Goal: Complete application form: Complete application form

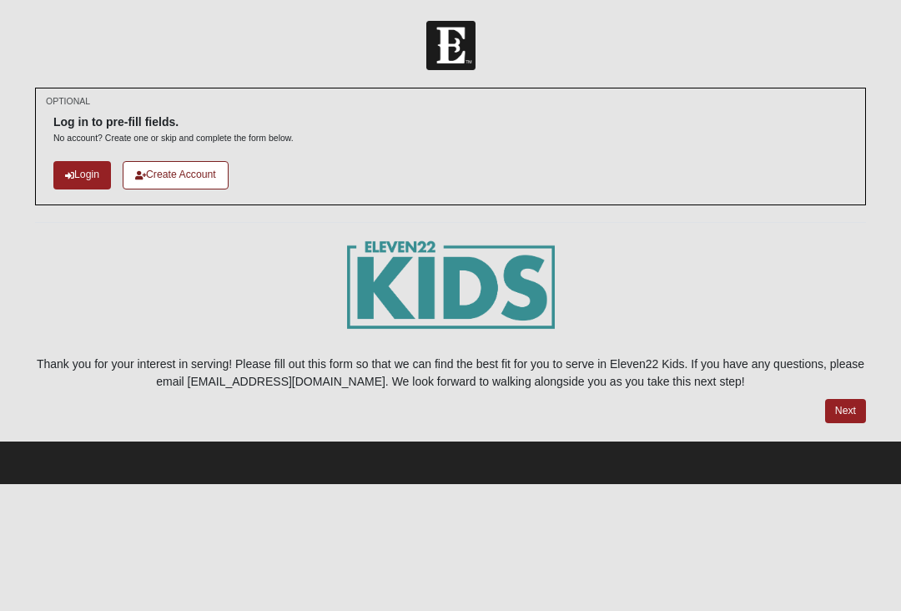
click at [74, 176] on link "Login" at bounding box center [82, 175] width 58 height 28
click at [146, 174] on icon at bounding box center [140, 175] width 11 height 9
click at [69, 166] on link "Login" at bounding box center [82, 175] width 58 height 28
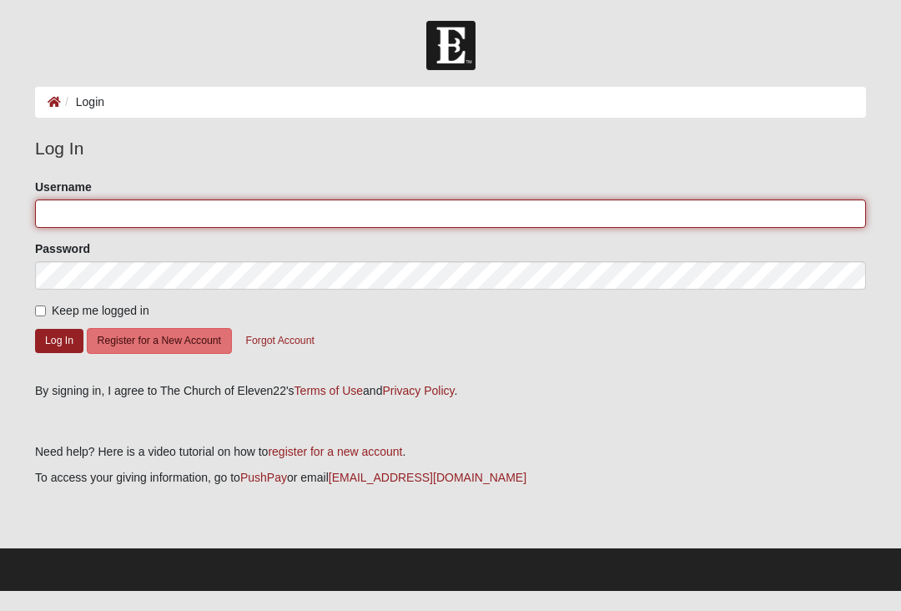
click at [91, 211] on input "Username" at bounding box center [450, 213] width 831 height 28
click at [98, 218] on input "Username" at bounding box center [450, 213] width 831 height 28
click at [75, 213] on input "Username" at bounding box center [450, 213] width 831 height 28
type input "Lydiajoy"
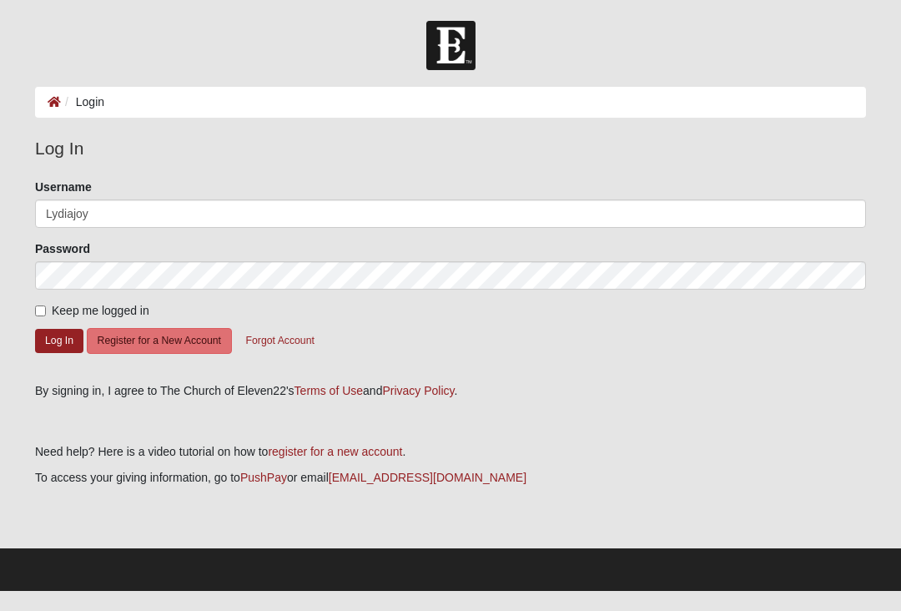
click at [59, 340] on button "Log In" at bounding box center [59, 341] width 48 height 24
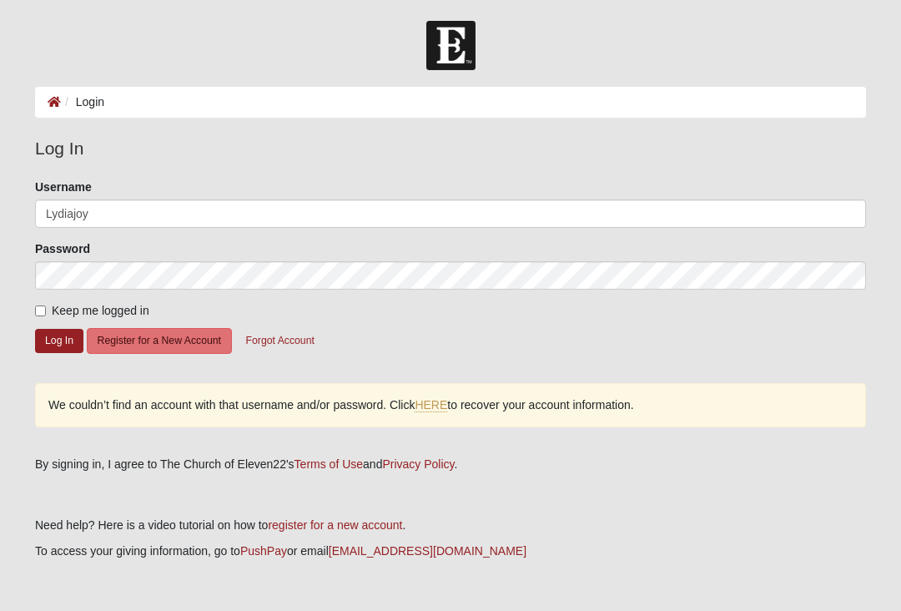
click at [38, 311] on input "Keep me logged in" at bounding box center [40, 310] width 11 height 11
checkbox input "true"
click at [63, 342] on button "Log In" at bounding box center [59, 341] width 48 height 24
click at [44, 344] on button "Log In" at bounding box center [59, 341] width 48 height 24
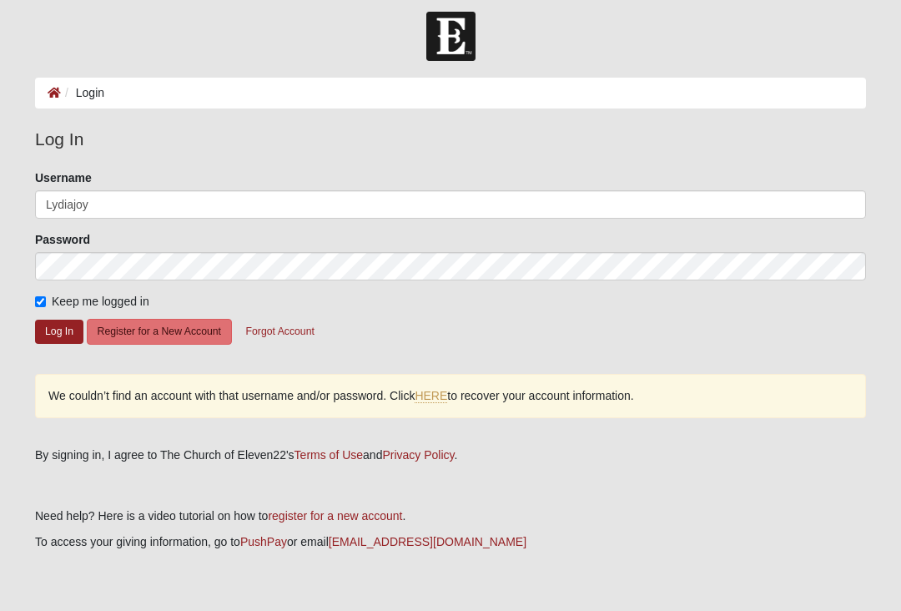
scroll to position [25, 0]
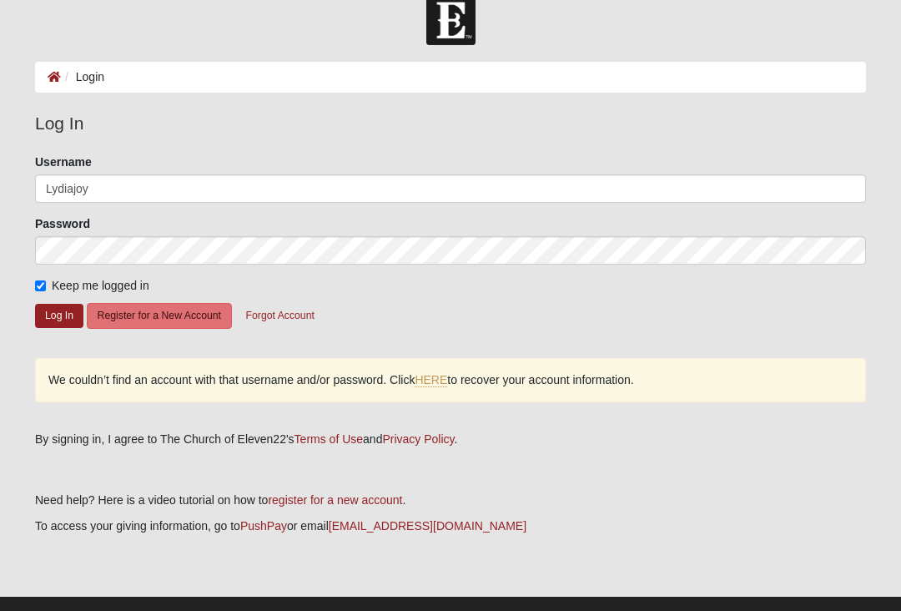
click at [126, 319] on button "Register for a New Account" at bounding box center [159, 316] width 145 height 26
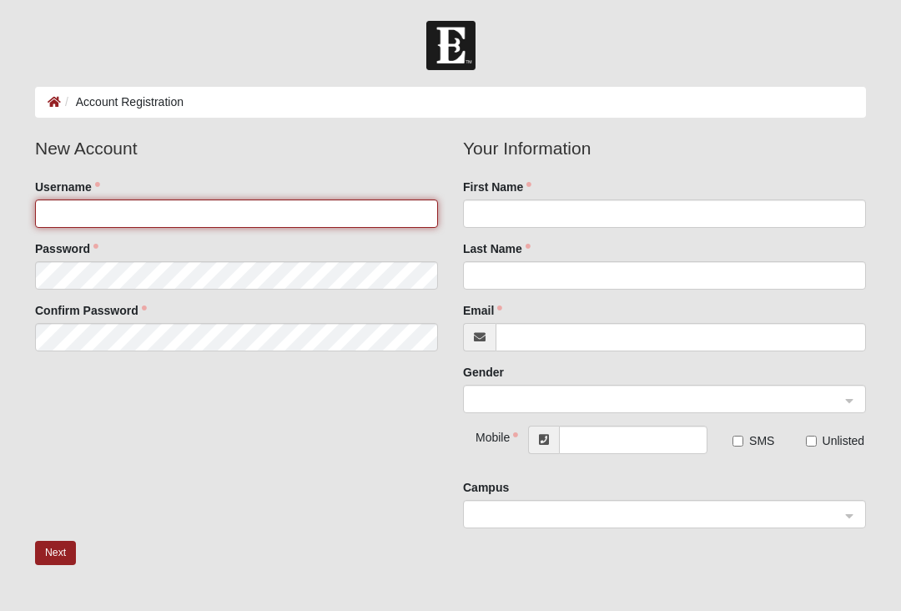
click at [63, 205] on input "Username" at bounding box center [236, 213] width 403 height 28
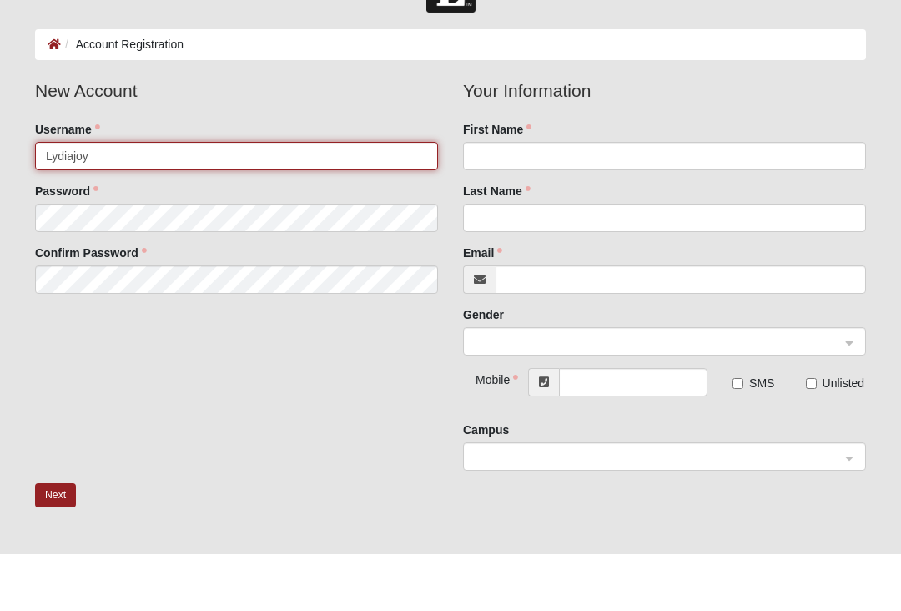
type input "Lydiajoy"
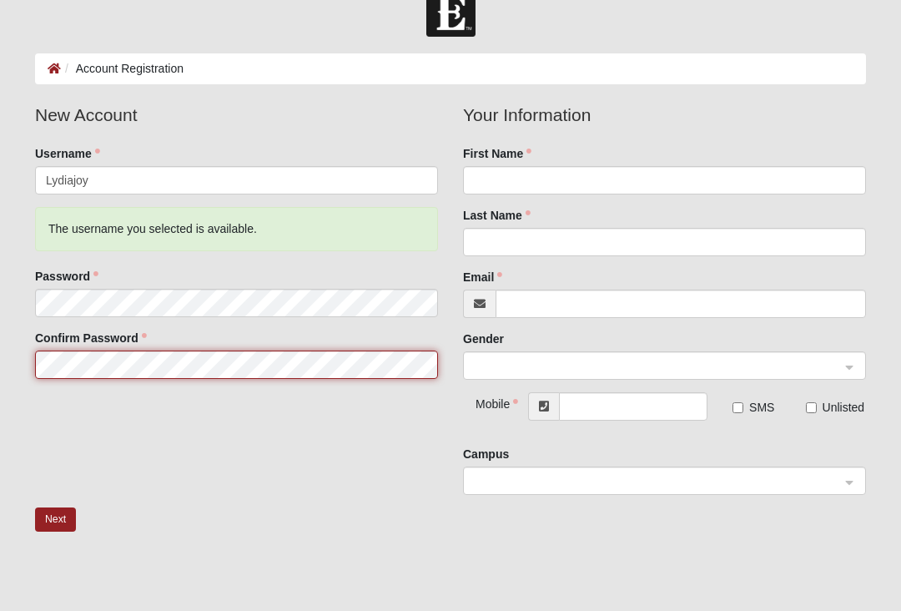
scroll to position [23, 0]
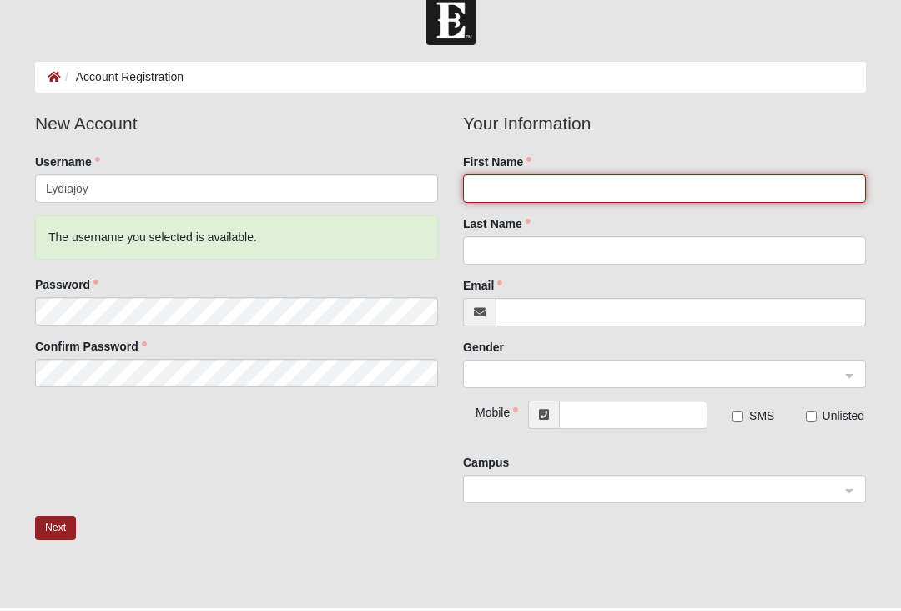
click at [745, 184] on input "First Name" at bounding box center [664, 191] width 403 height 28
type input "Lydia"
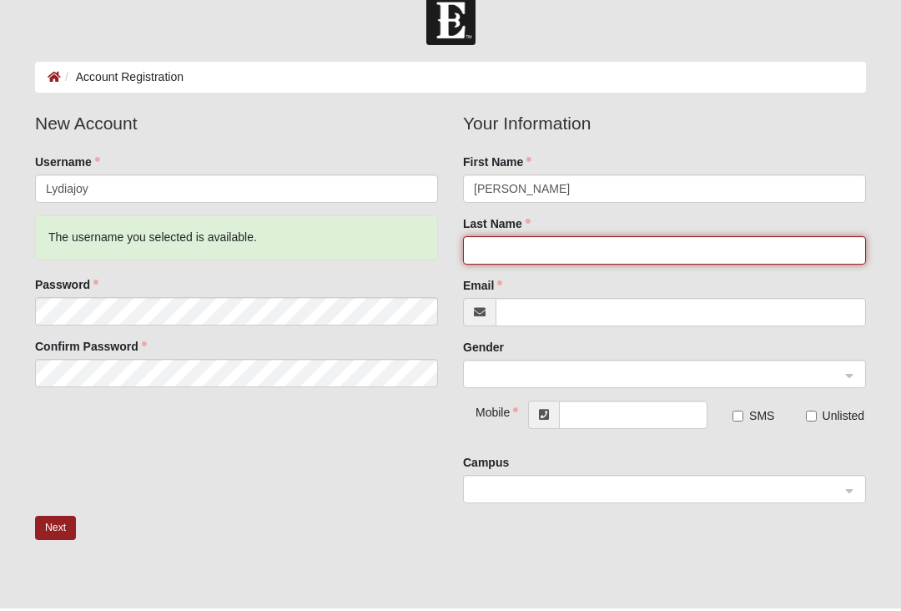
click at [687, 247] on input "Last Name" at bounding box center [664, 253] width 403 height 28
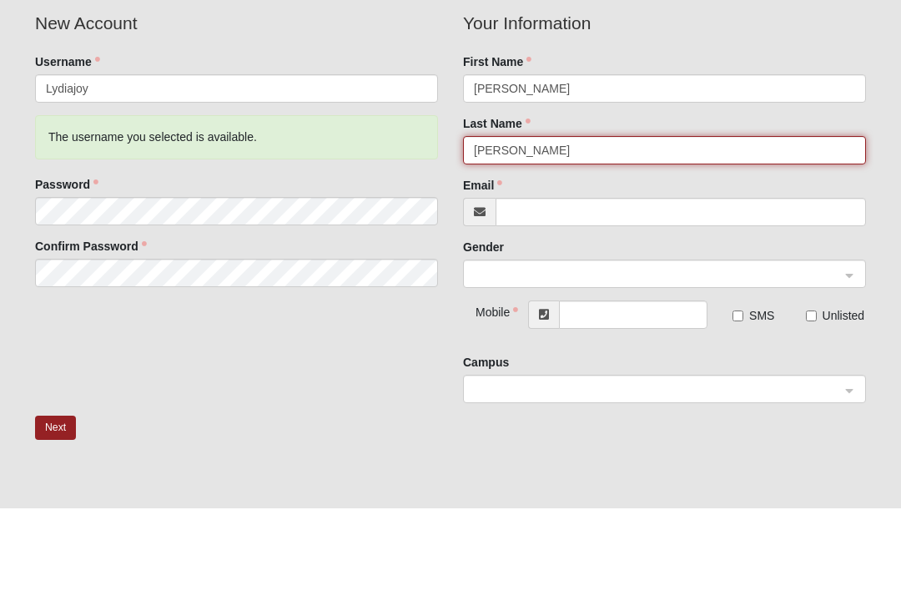
type input "Smalley"
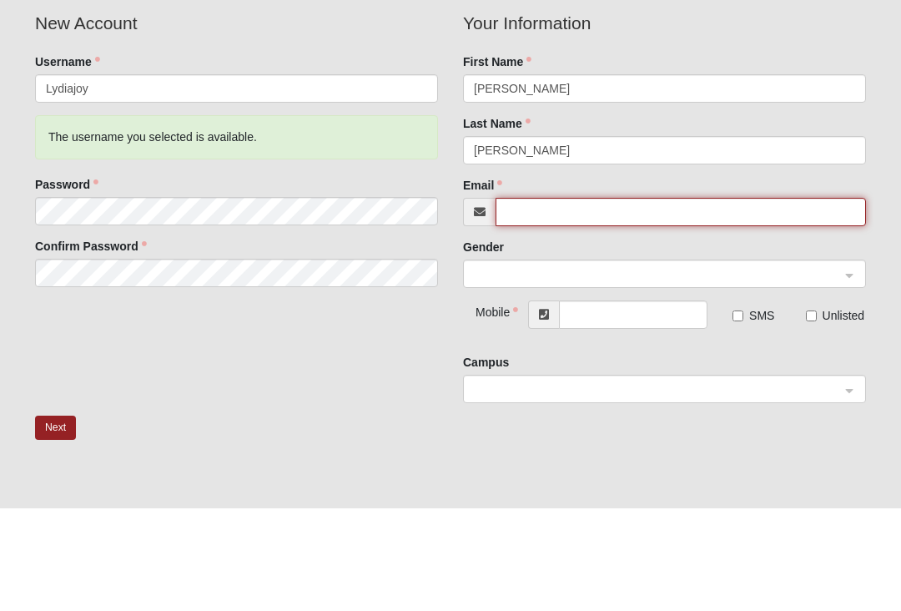
click at [670, 300] on input "Email" at bounding box center [681, 314] width 370 height 28
type input "[EMAIL_ADDRESS][DOMAIN_NAME]"
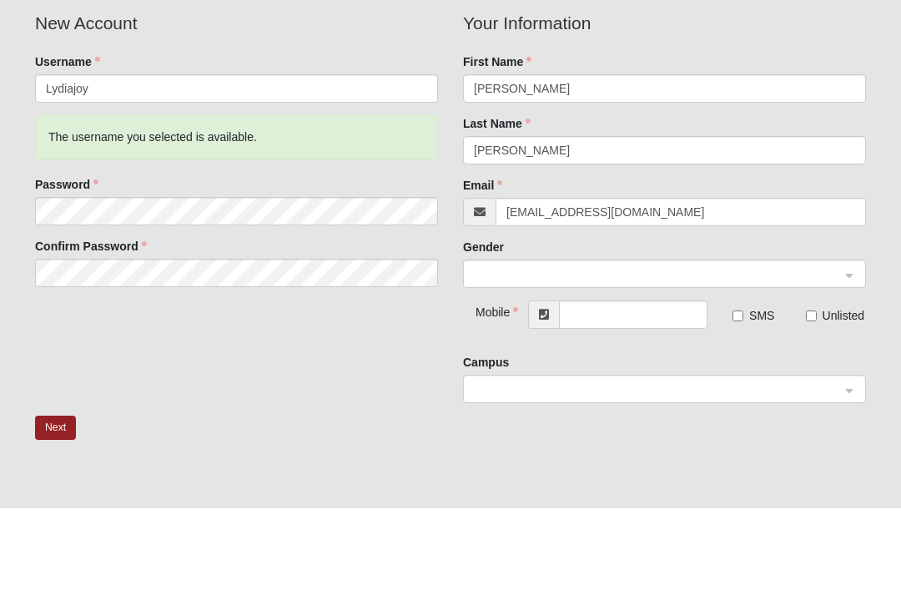
scroll to position [126, 0]
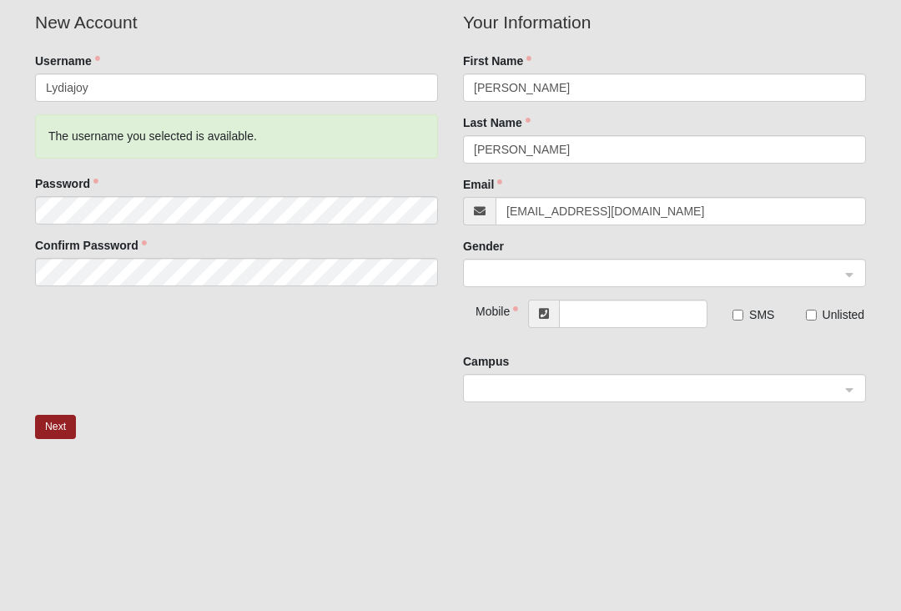
click at [704, 283] on input "search" at bounding box center [658, 271] width 371 height 25
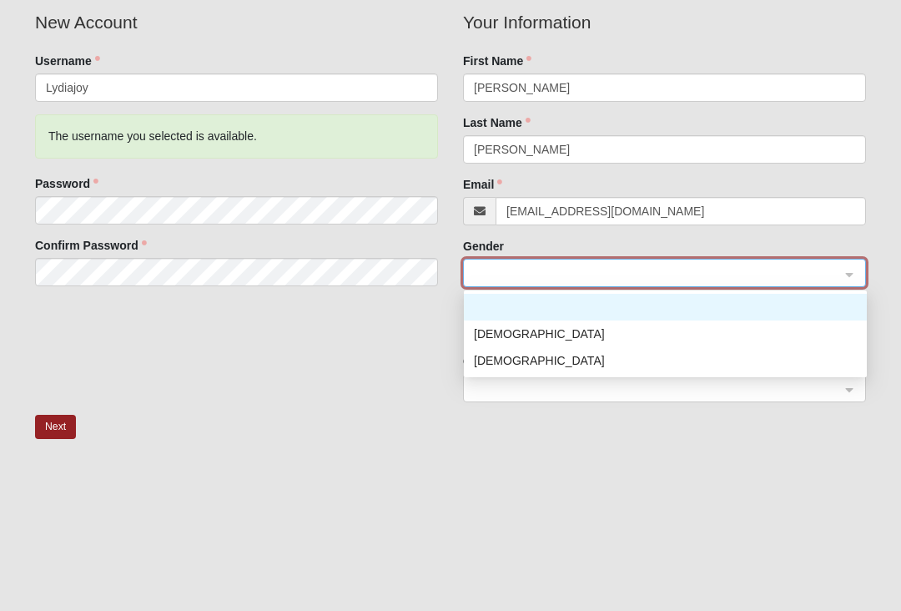
click at [611, 358] on div "[DEMOGRAPHIC_DATA]" at bounding box center [665, 360] width 383 height 18
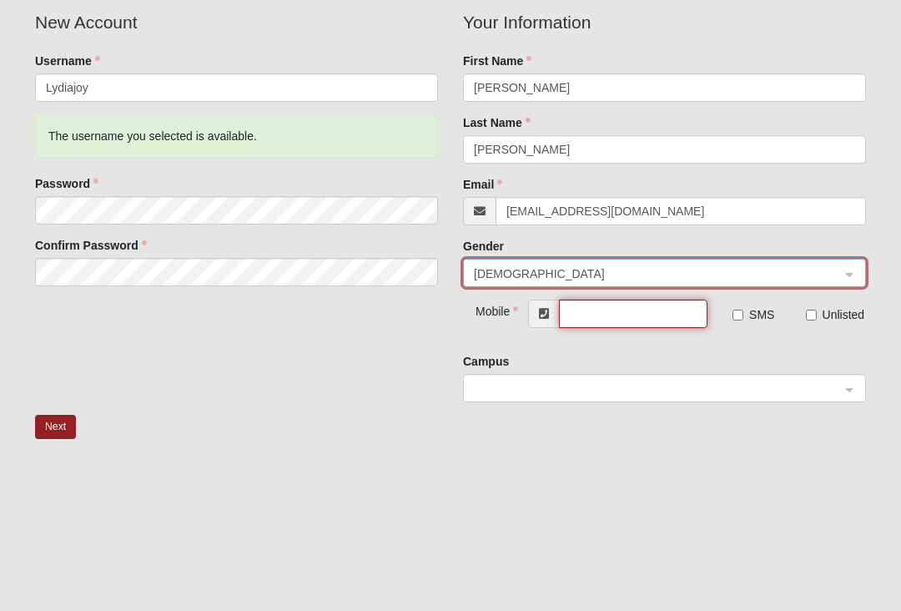
click at [670, 320] on input "text" at bounding box center [633, 313] width 148 height 28
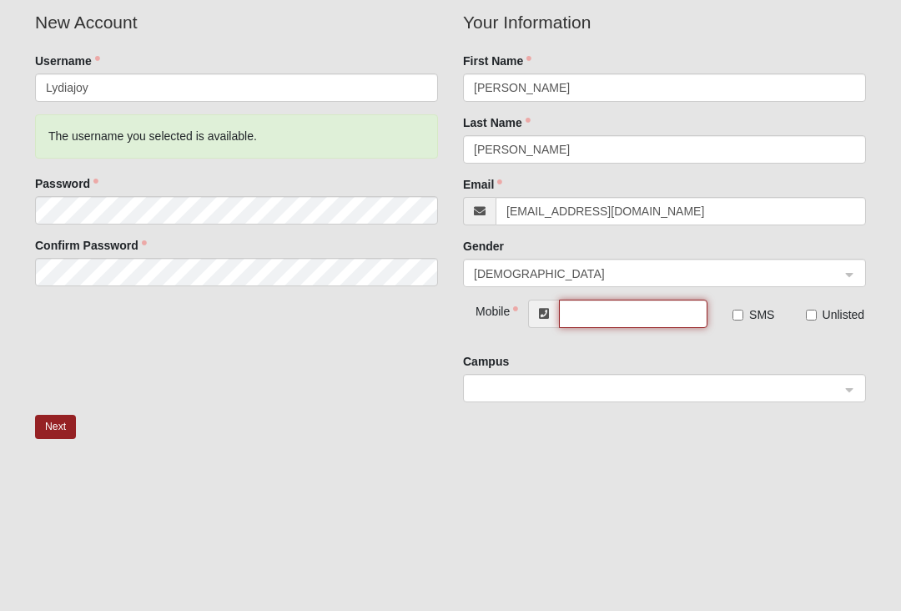
scroll to position [125, 0]
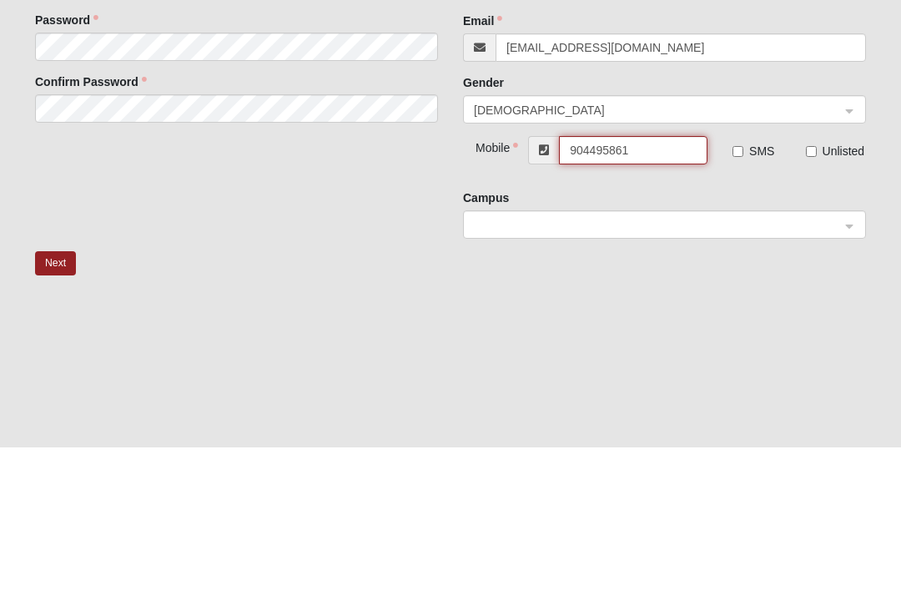
type input "[PHONE_NUMBER]"
click at [760, 380] on span at bounding box center [657, 389] width 366 height 18
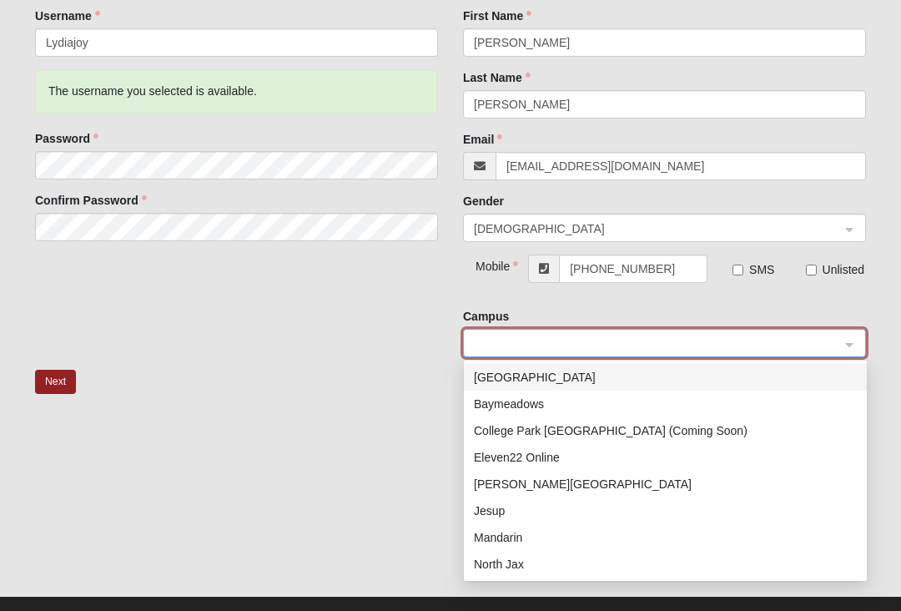
scroll to position [240, 0]
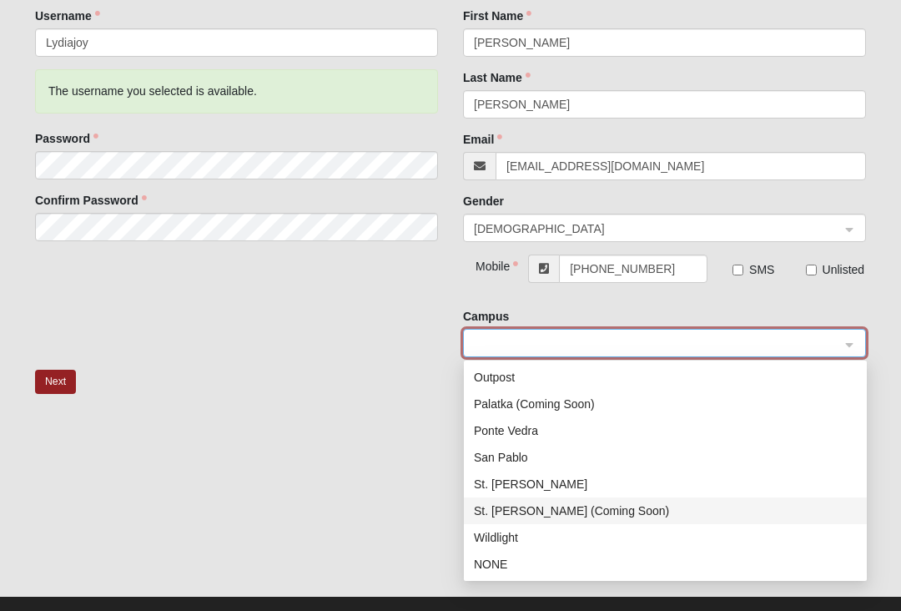
click at [638, 509] on div "St. Augustine (Coming Soon)" at bounding box center [665, 510] width 383 height 18
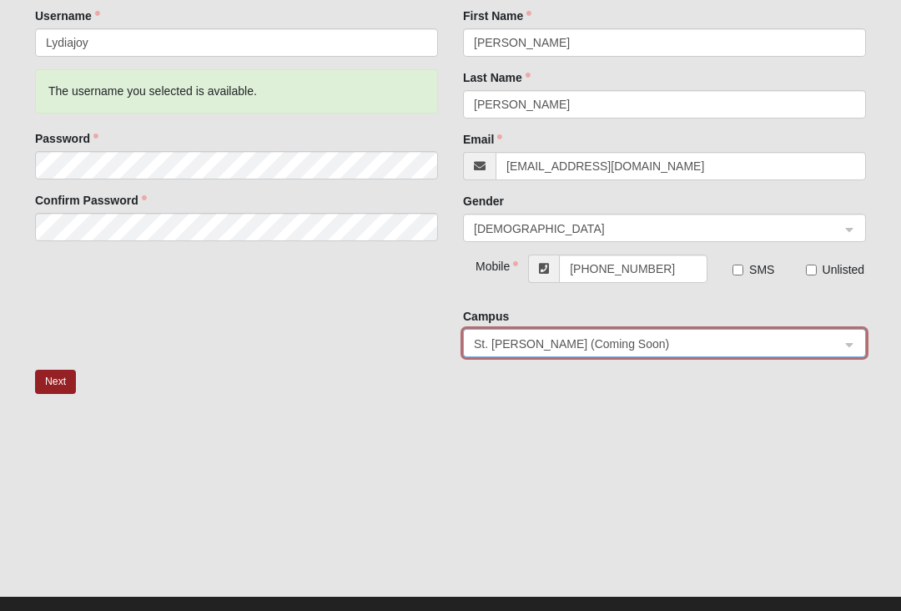
click at [47, 382] on button "Next" at bounding box center [55, 382] width 41 height 24
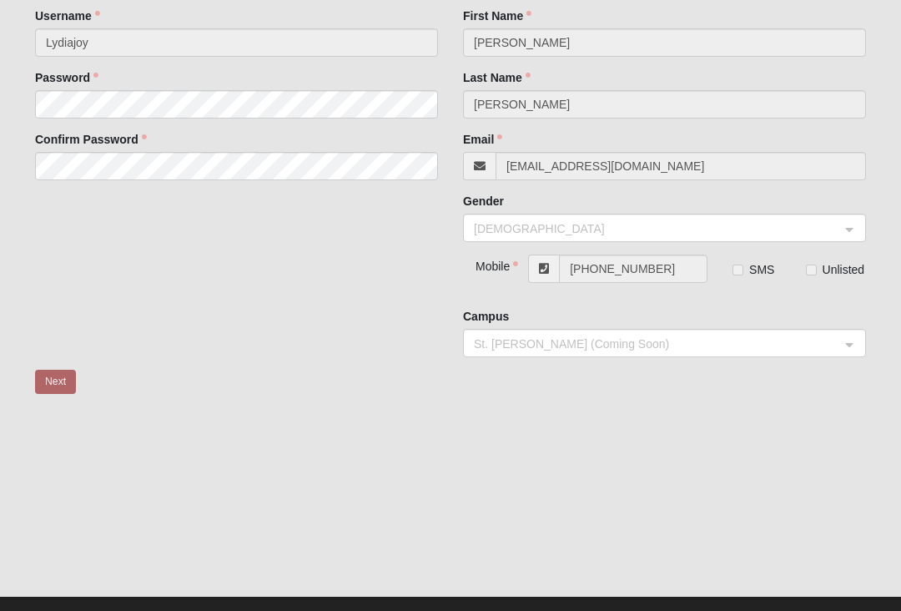
scroll to position [0, 0]
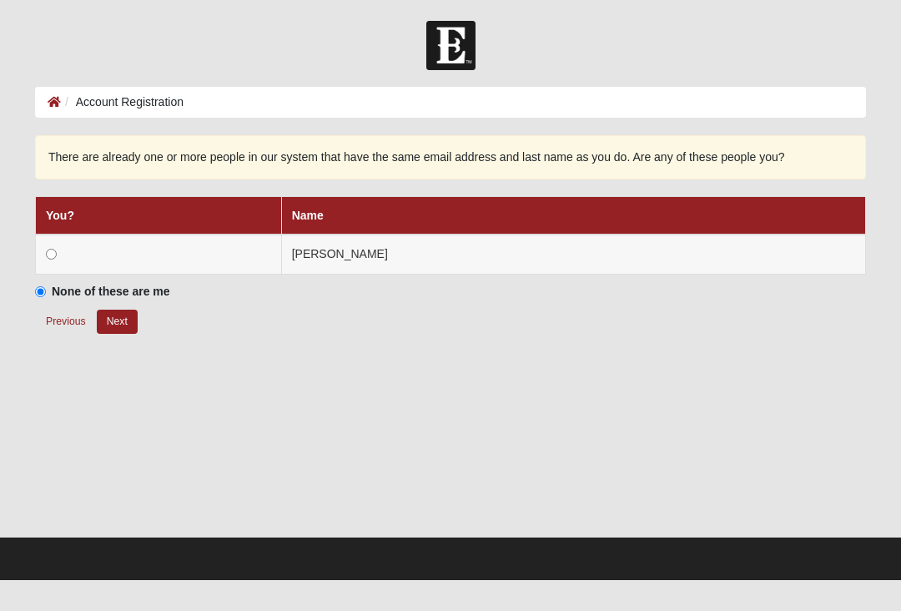
click at [48, 253] on input "radio" at bounding box center [51, 254] width 11 height 11
click at [114, 325] on button "Next" at bounding box center [117, 322] width 41 height 24
radio input "true"
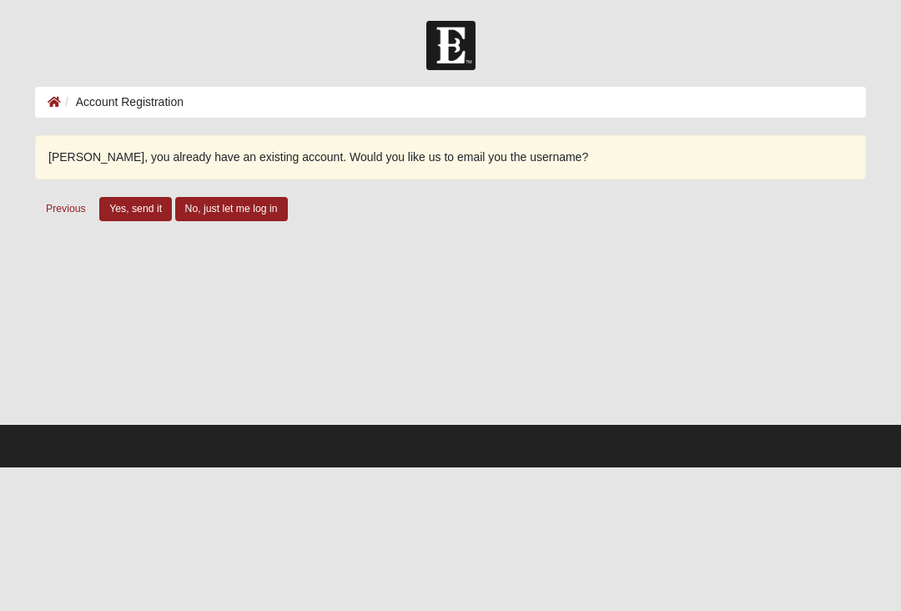
click at [210, 213] on button "No, just let me log in" at bounding box center [231, 209] width 113 height 24
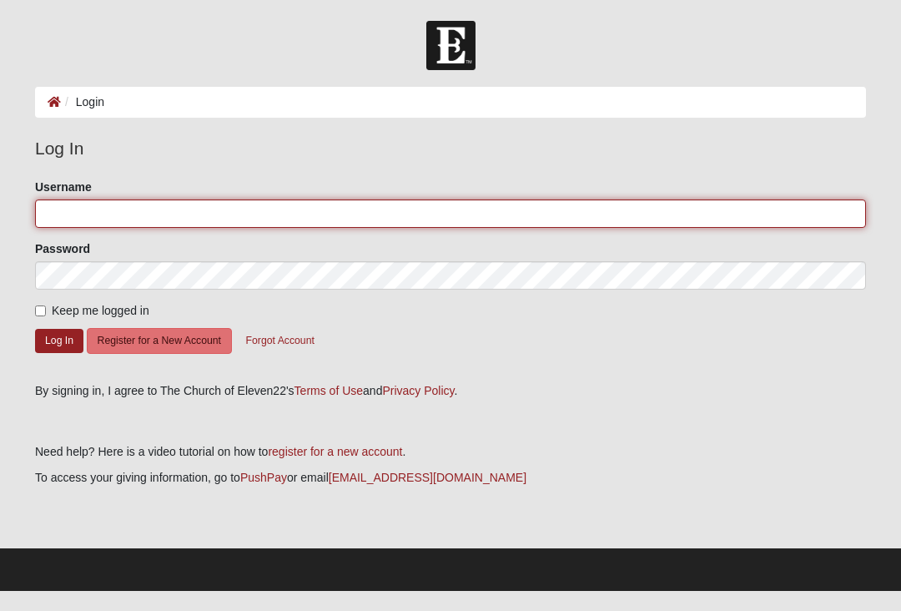
type input "Lydiajoy"
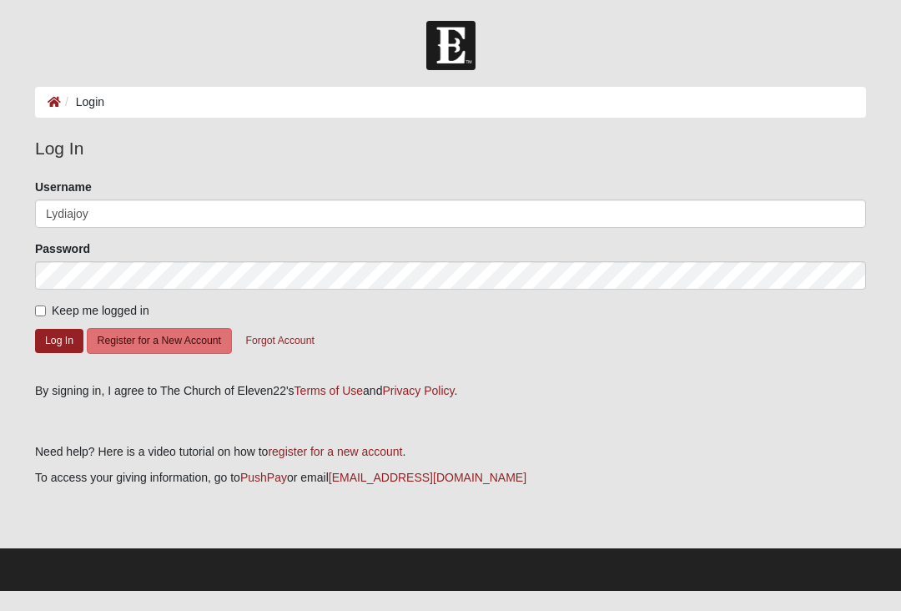
click at [46, 315] on input "Keep me logged in" at bounding box center [40, 310] width 11 height 11
checkbox input "true"
click at [51, 329] on button "Log In" at bounding box center [59, 341] width 48 height 24
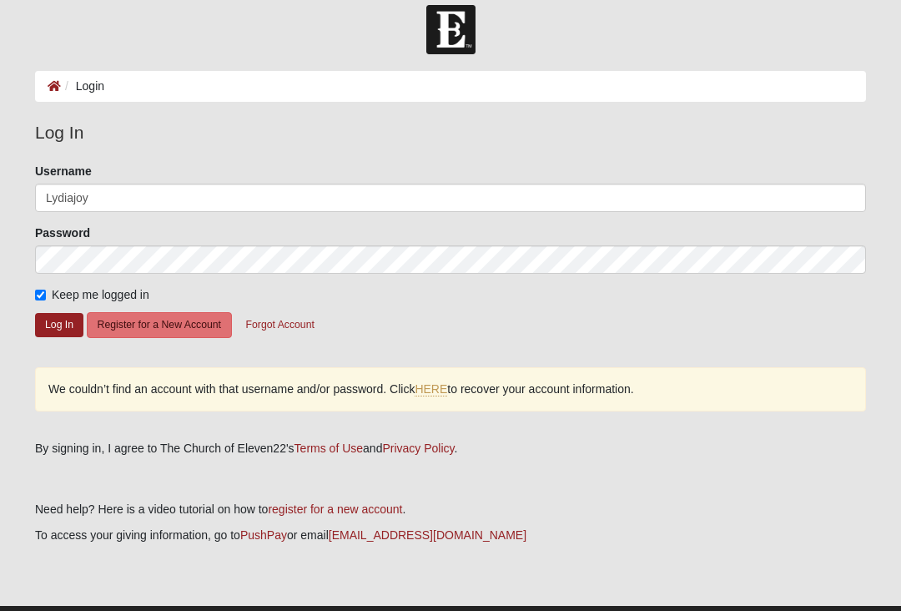
scroll to position [18, 0]
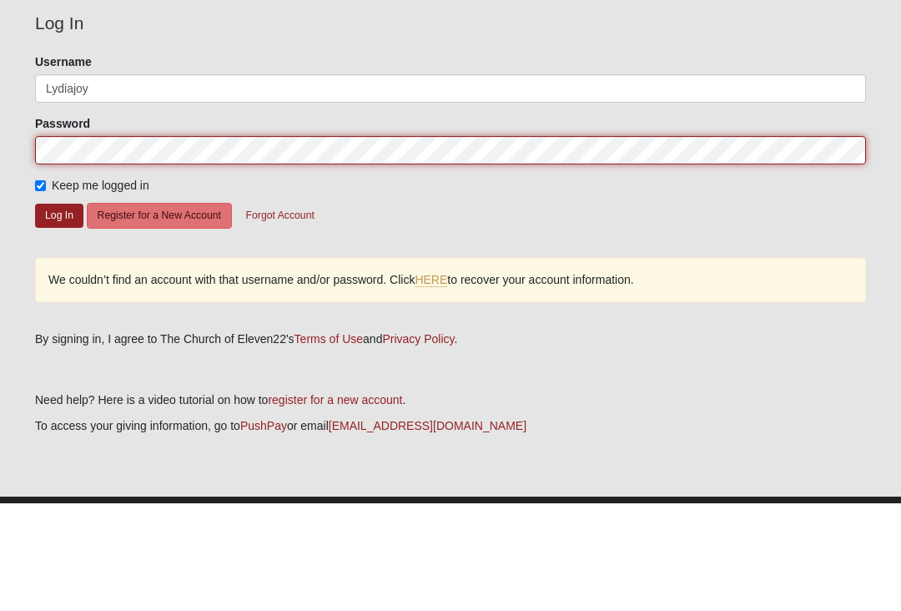
click at [59, 311] on button "Log In" at bounding box center [59, 323] width 48 height 24
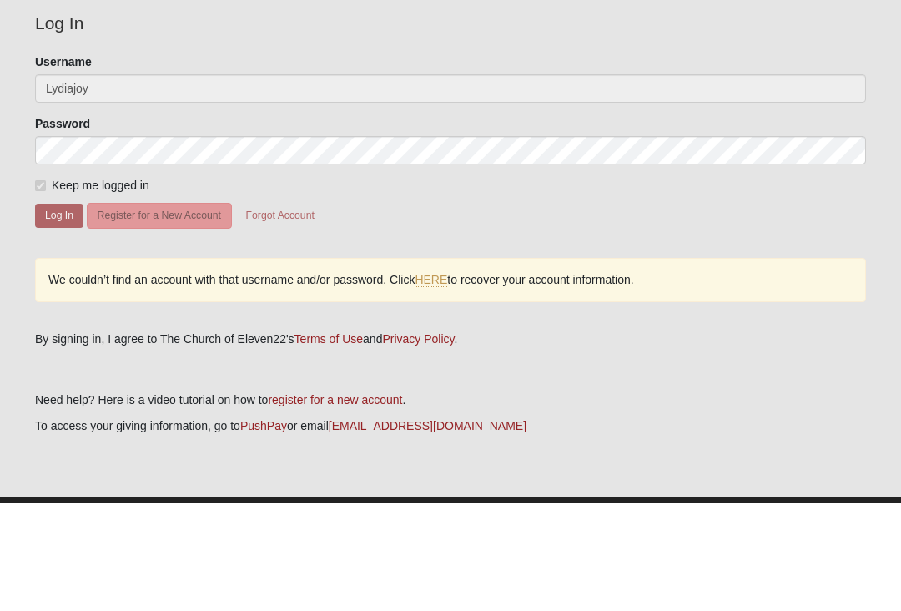
scroll to position [25, 0]
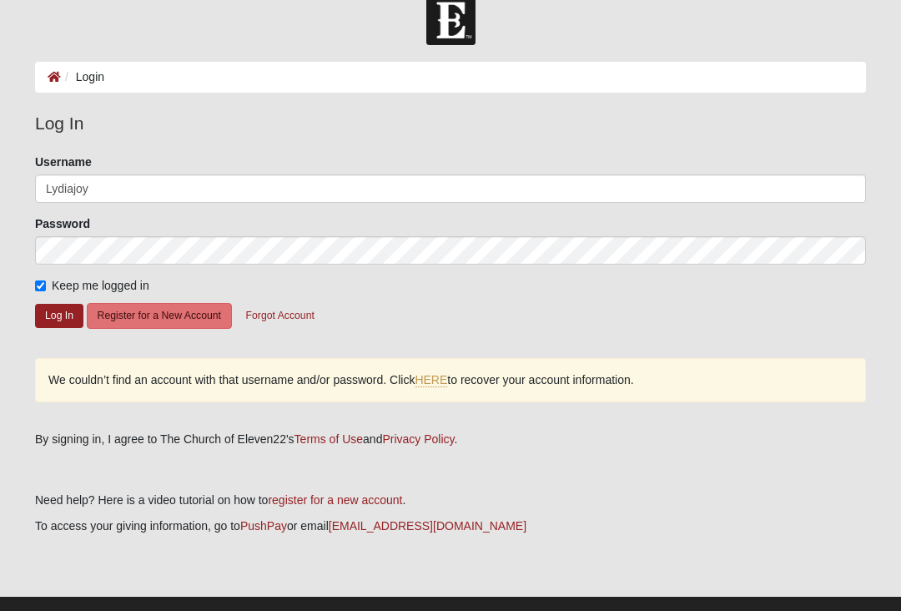
click at [46, 311] on button "Log In" at bounding box center [59, 316] width 48 height 24
click at [447, 382] on link "HERE" at bounding box center [431, 380] width 33 height 14
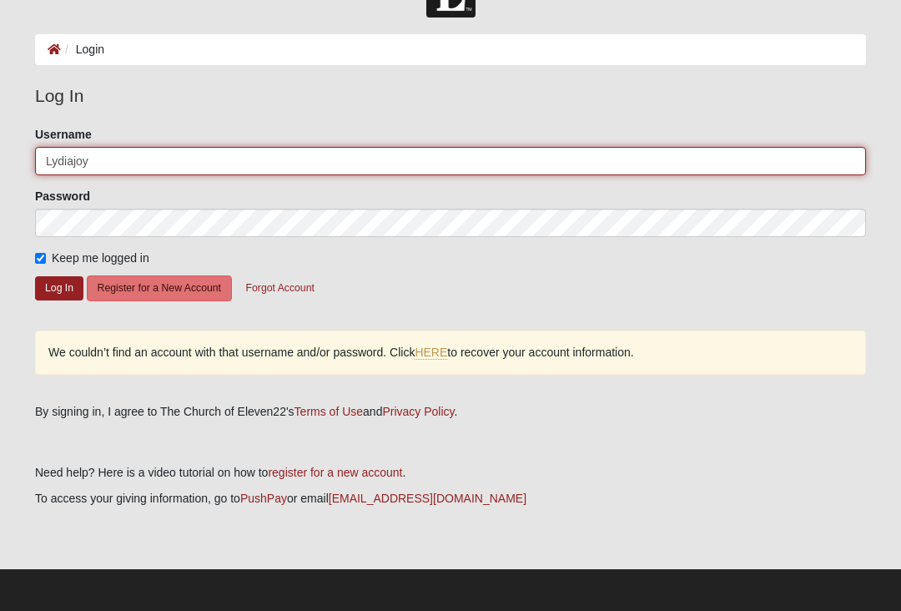
click at [132, 151] on input "Lydiajoy" at bounding box center [450, 161] width 831 height 28
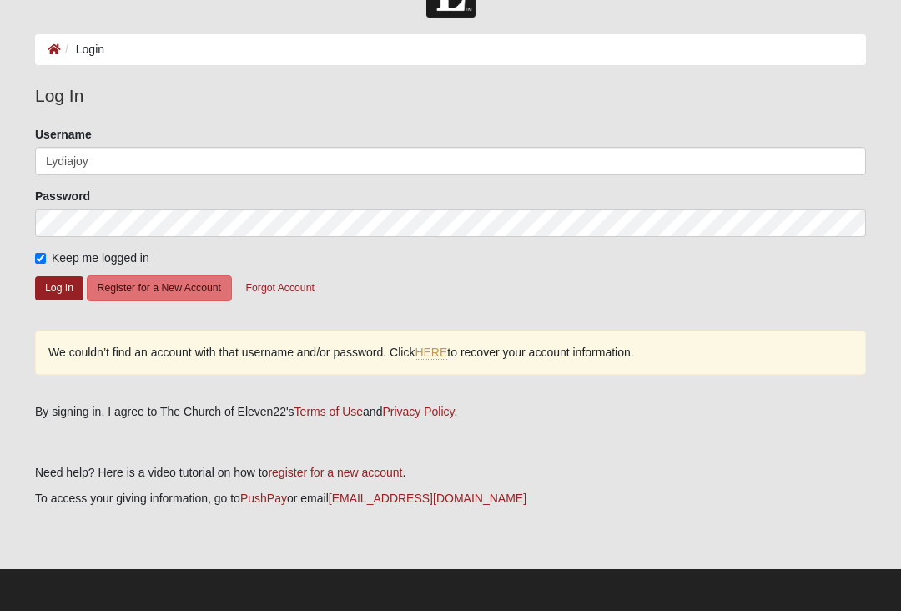
click at [528, 191] on div "Password" at bounding box center [450, 212] width 831 height 49
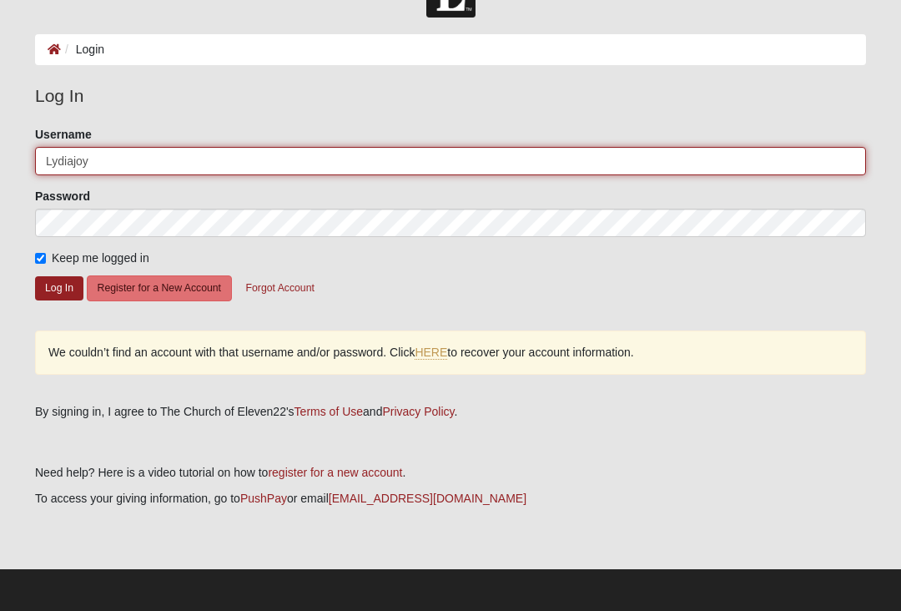
click at [553, 164] on input "Lydiajoy" at bounding box center [450, 161] width 831 height 28
type input "[PERSON_NAME]"
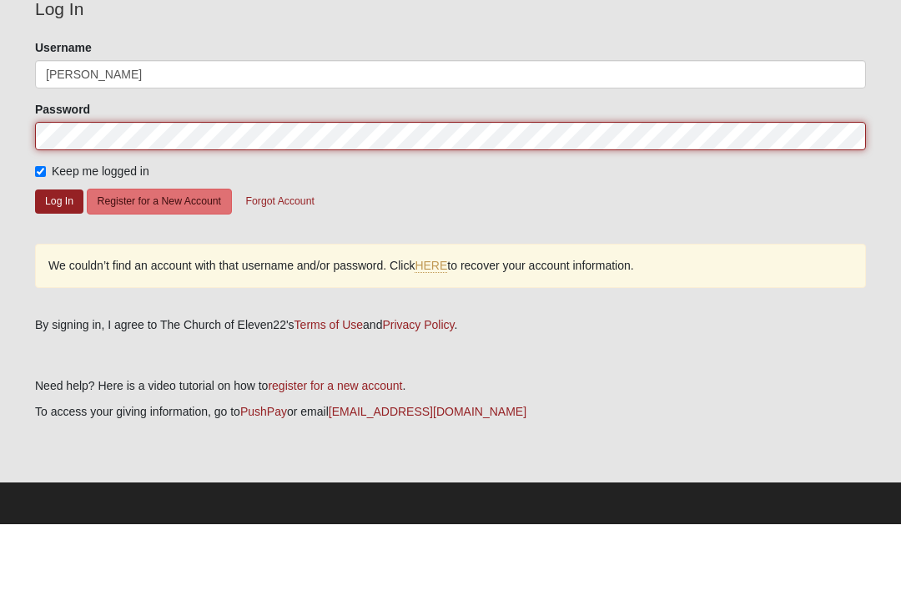
click at [59, 276] on button "Log In" at bounding box center [59, 288] width 48 height 24
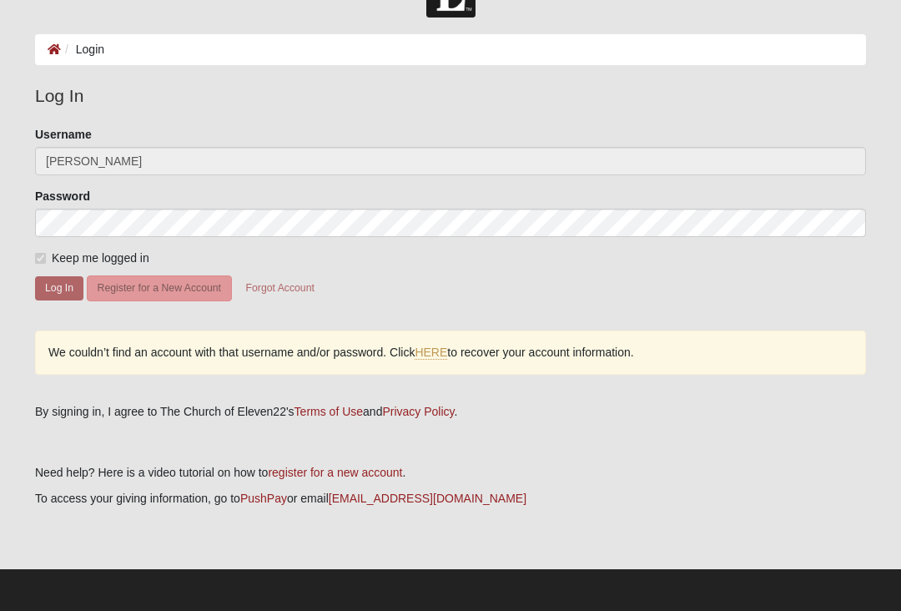
scroll to position [0, 0]
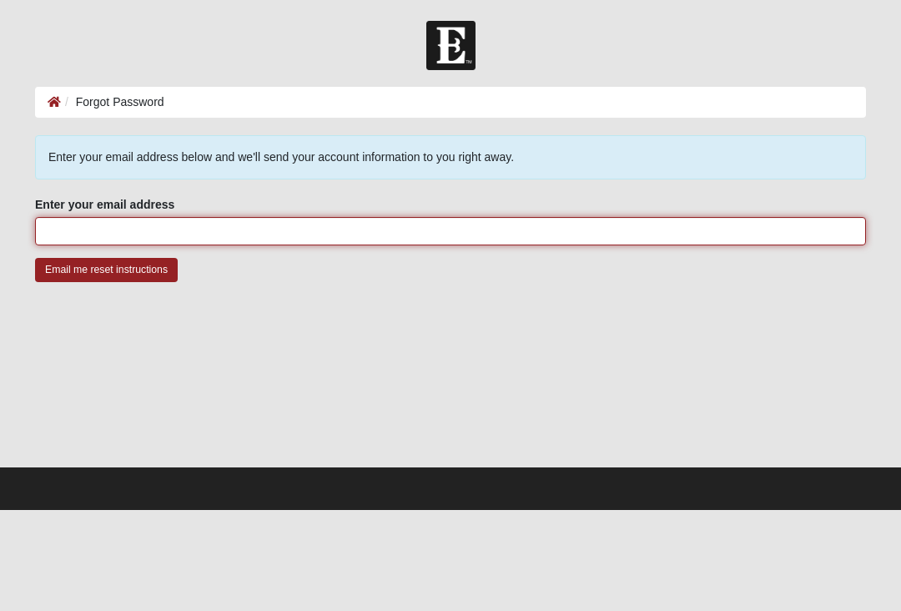
click at [43, 231] on input "Enter your email address" at bounding box center [450, 231] width 831 height 28
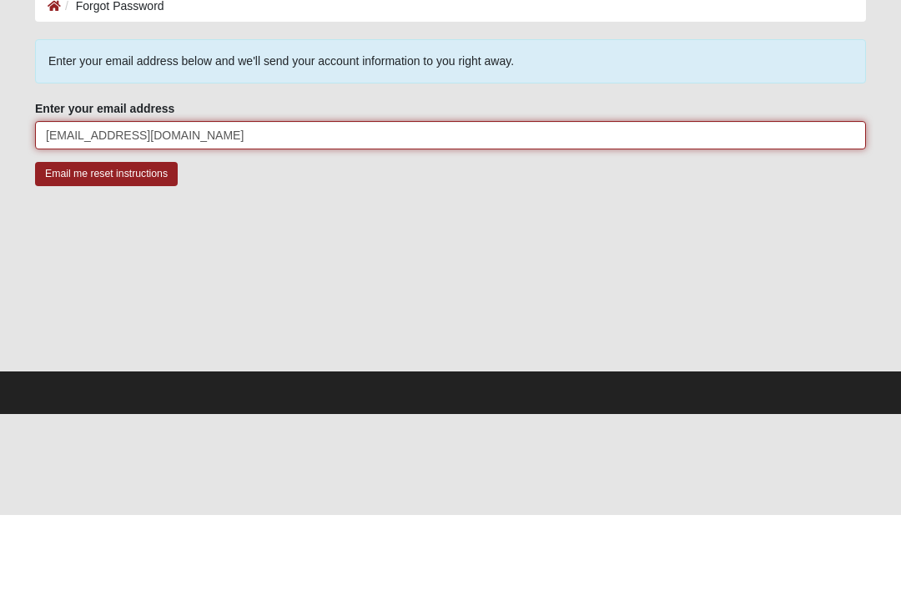
type input "Lydiajoy106@gmail.com"
click at [106, 258] on input "Email me reset instructions" at bounding box center [106, 270] width 143 height 24
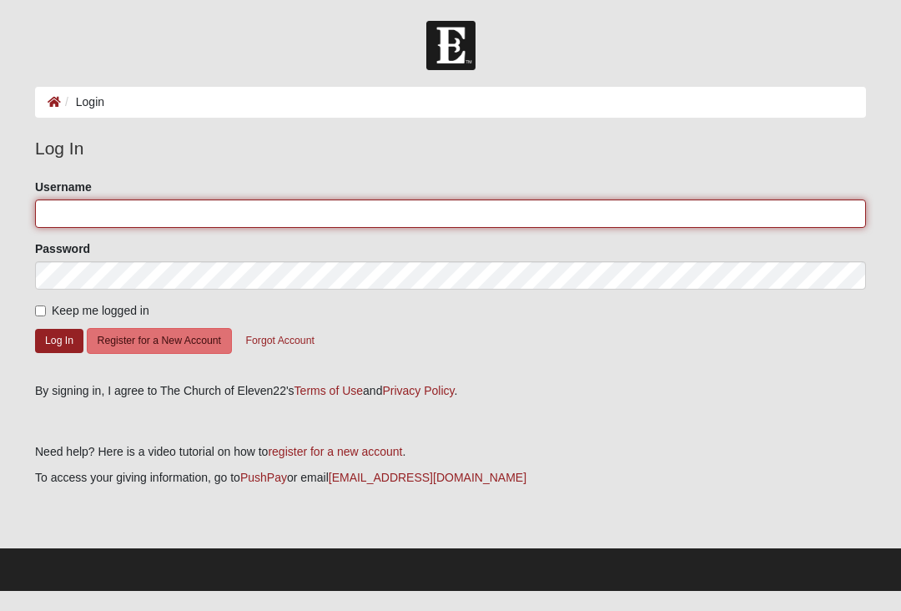
click at [500, 217] on input "Username" at bounding box center [450, 213] width 831 height 28
click at [499, 203] on input "Username" at bounding box center [450, 213] width 831 height 28
type input "[PERSON_NAME]"
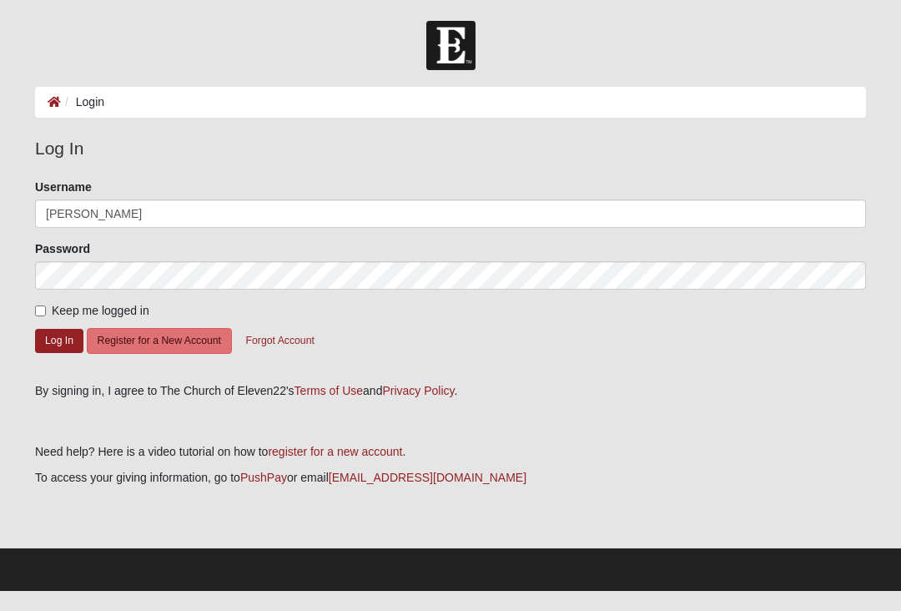
click at [65, 351] on button "Log In" at bounding box center [59, 341] width 48 height 24
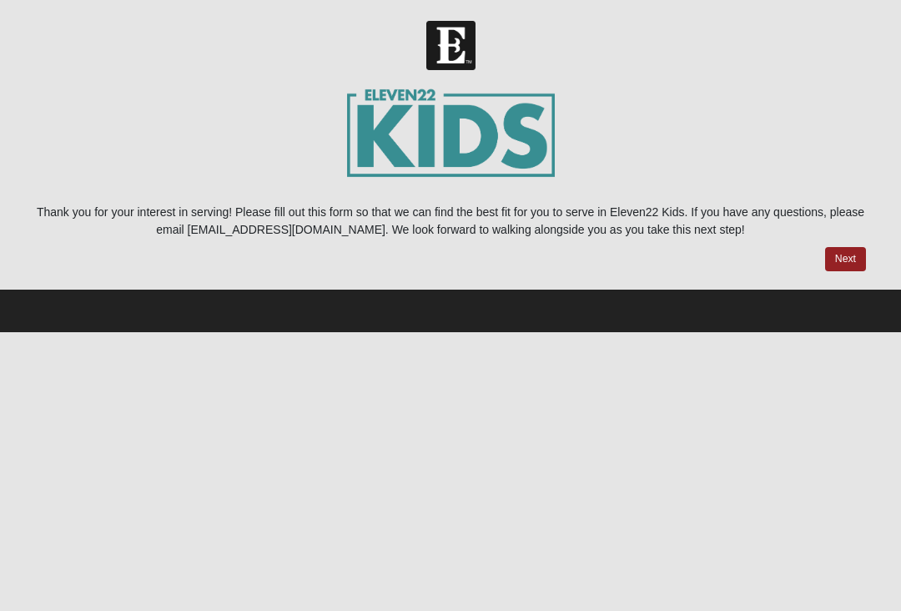
click at [841, 269] on link "Next" at bounding box center [845, 259] width 41 height 24
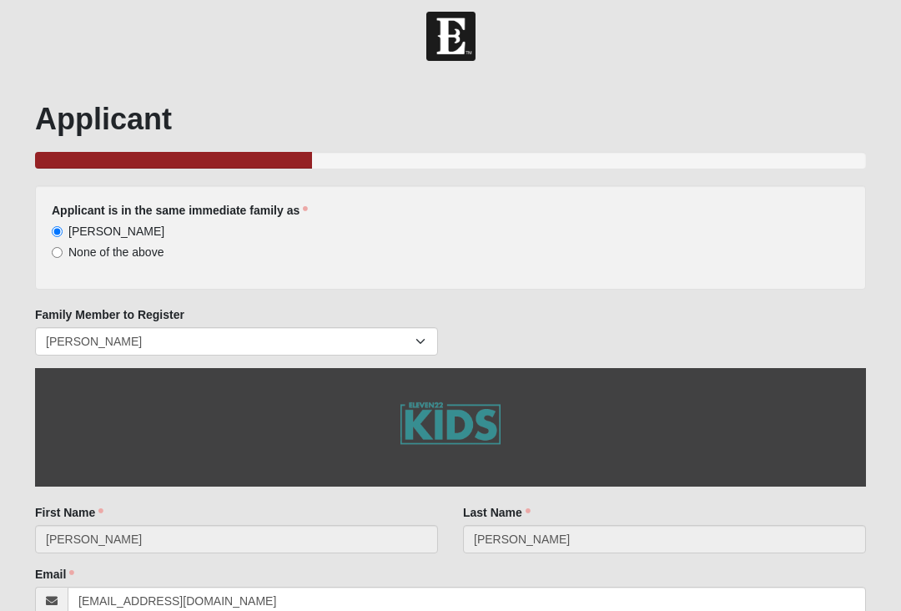
scroll to position [13, 0]
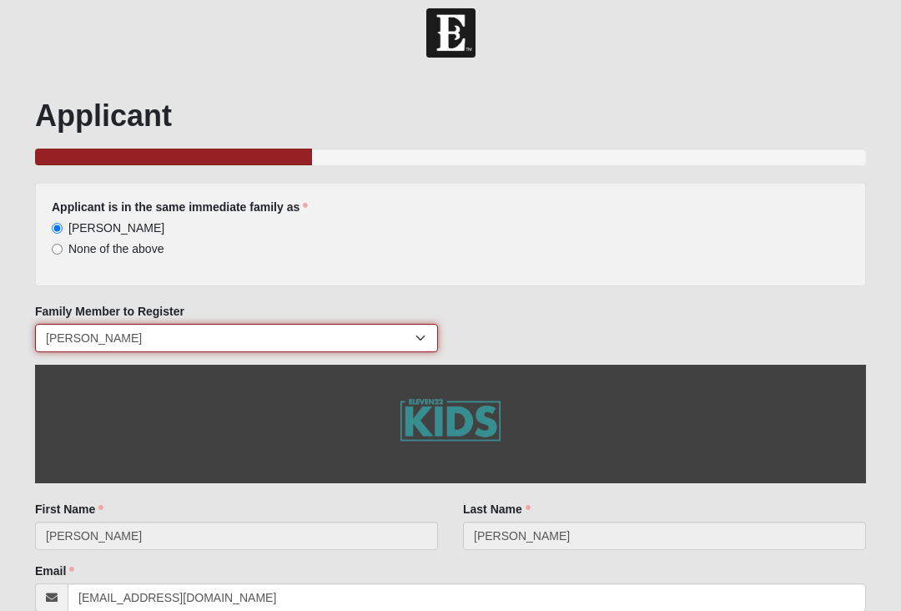
click at [418, 347] on select "[PERSON_NAME] [PERSON_NAME] [PERSON_NAME] [PERSON_NAME]" at bounding box center [236, 338] width 403 height 28
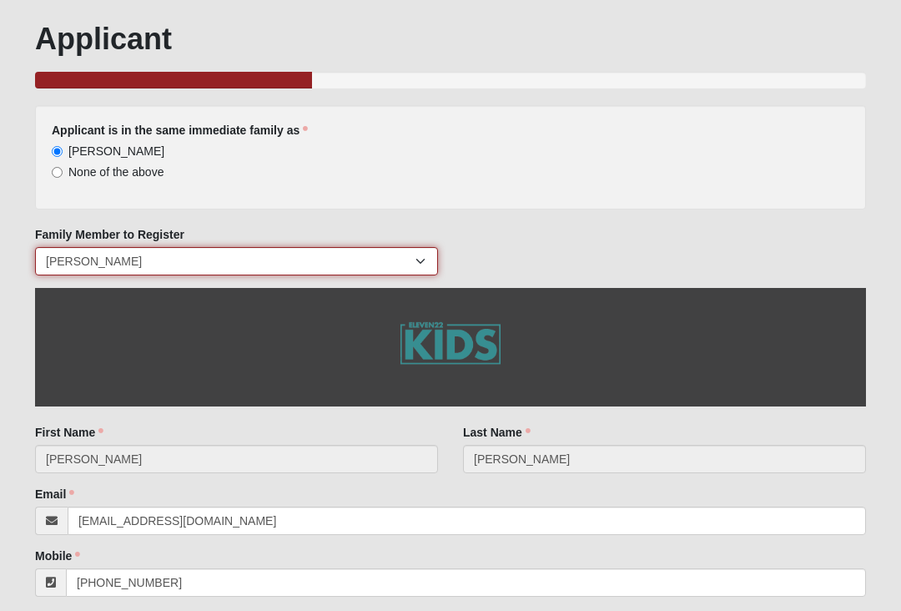
scroll to position [90, 0]
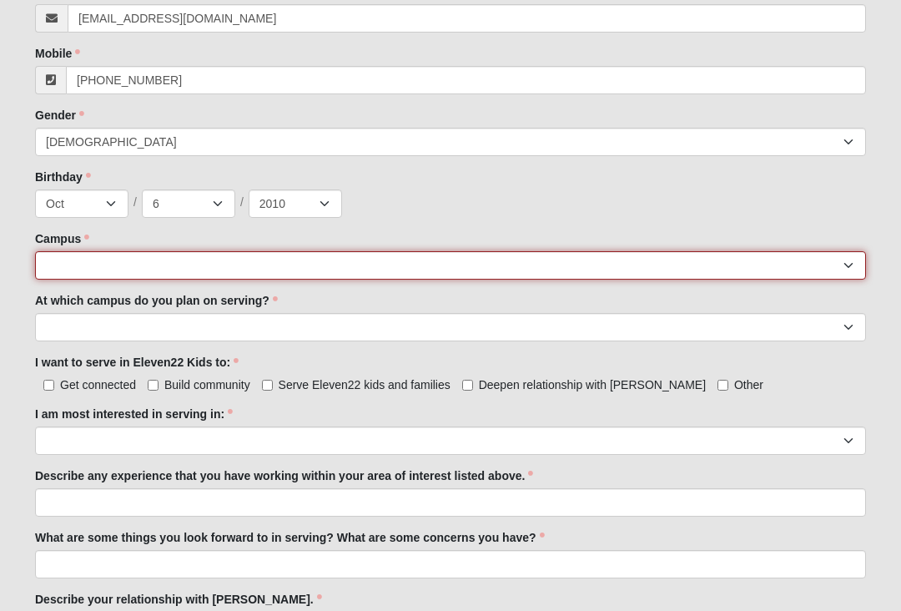
click at [828, 279] on select "[GEOGRAPHIC_DATA] [GEOGRAPHIC_DATA] (Coming Soon) Eleven22 Online [PERSON_NAME]…" at bounding box center [450, 266] width 831 height 28
select select "19"
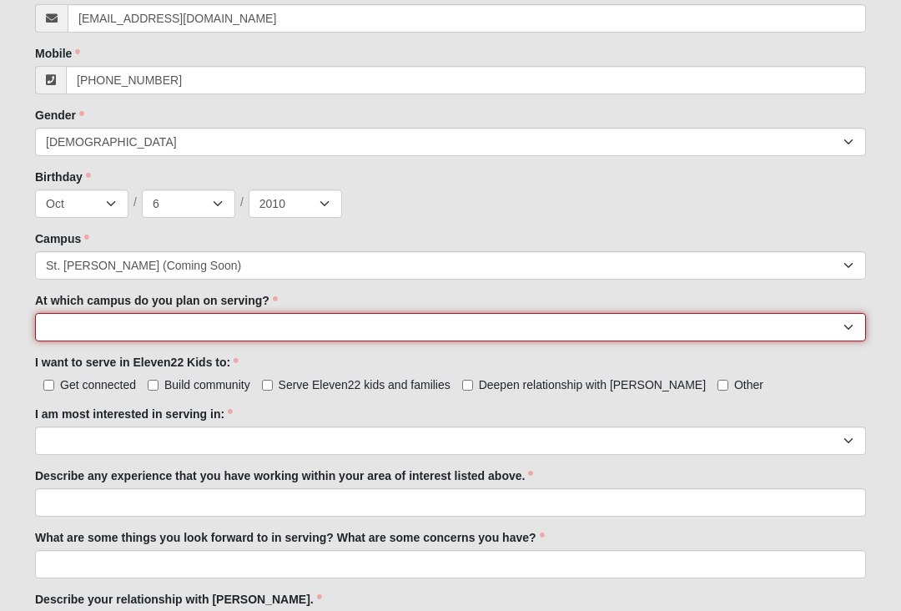
click at [551, 340] on select "[GEOGRAPHIC_DATA] [PERSON_NAME][GEOGRAPHIC_DATA] [GEOGRAPHIC_DATA] [GEOGRAPHIC_…" at bounding box center [450, 327] width 831 height 28
select select "St. Augustine"
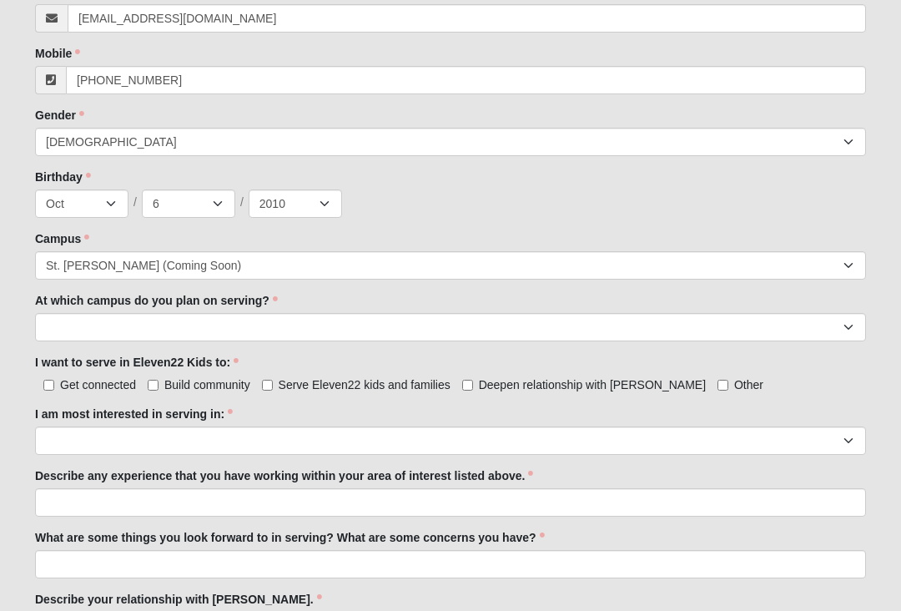
click at [269, 385] on input "Serve Eleven22 kids and families" at bounding box center [267, 385] width 11 height 11
checkbox input "true"
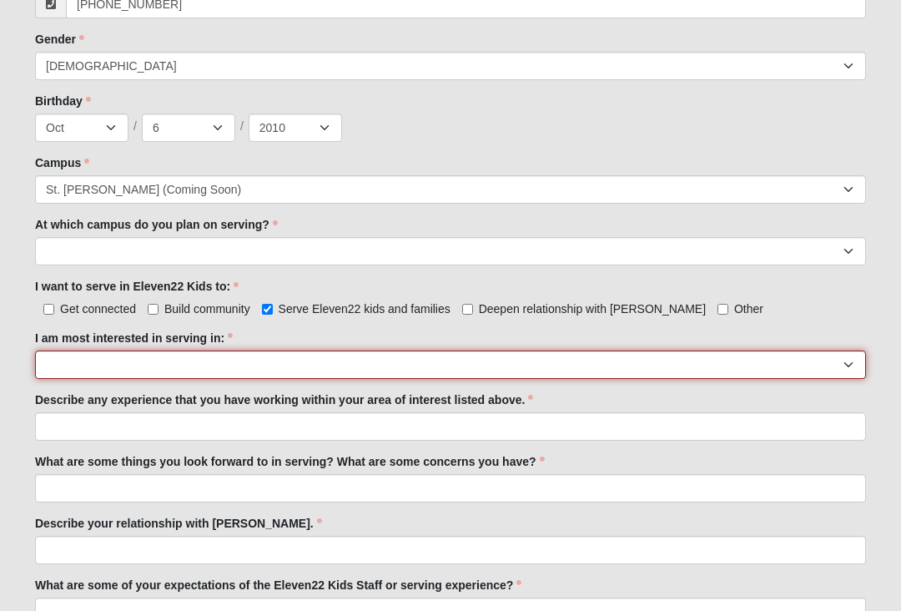
click at [804, 361] on select "Registration Tour Guide Preschool Disciple Group Leader Elementary Disciple Gro…" at bounding box center [450, 365] width 831 height 28
select select "Preschool Disciple Group Leader"
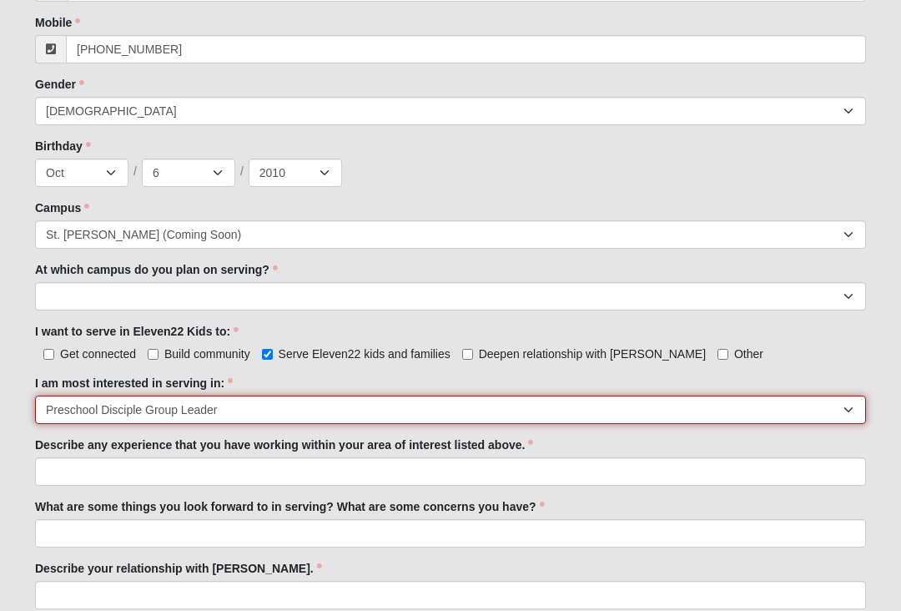
scroll to position [622, 0]
